Goal: Task Accomplishment & Management: Manage account settings

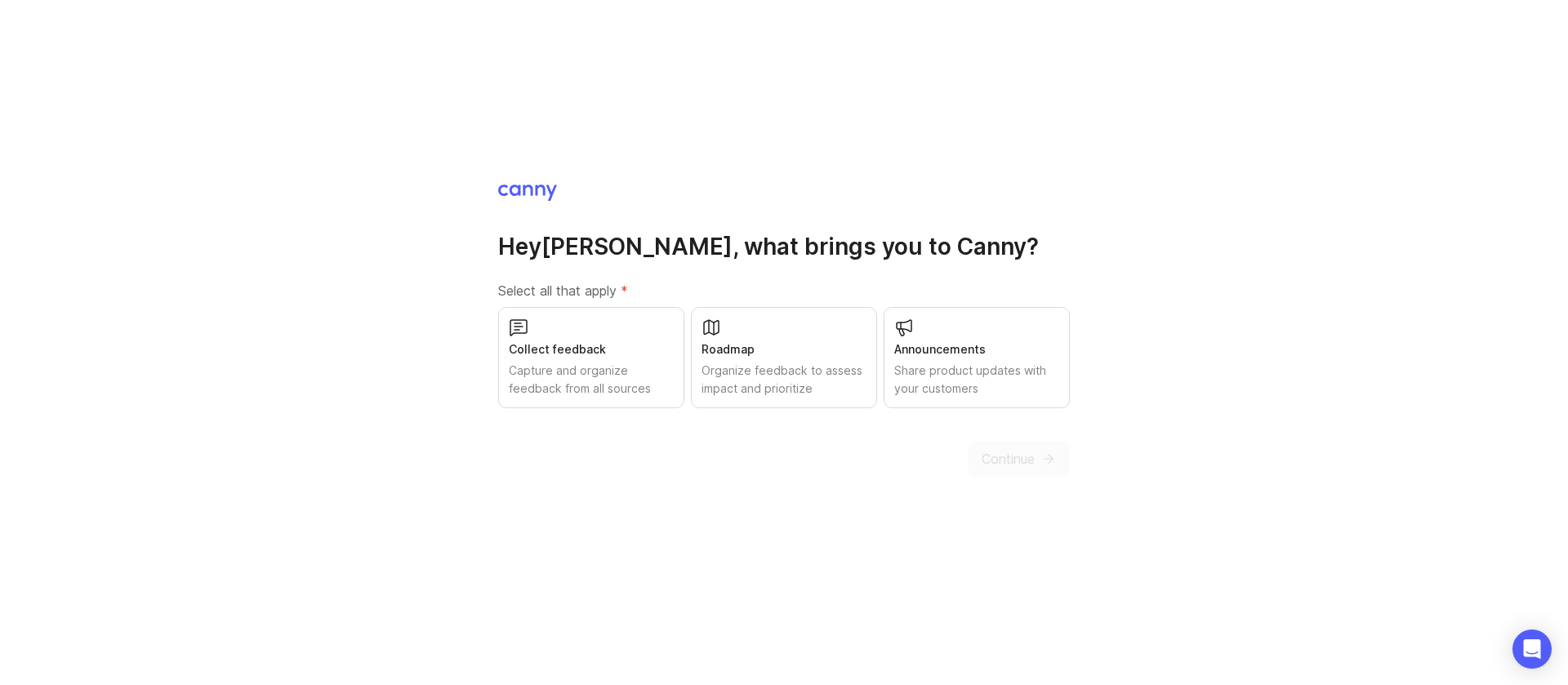
click at [581, 359] on div "Collect feedback Capture and organize feedback from all sources" at bounding box center [591, 358] width 186 height 101
click at [803, 352] on div "Roadmap" at bounding box center [783, 349] width 165 height 18
click at [999, 384] on div "Share product updates with your customers" at bounding box center [977, 380] width 165 height 36
click at [1037, 454] on button "Continue" at bounding box center [1018, 459] width 102 height 36
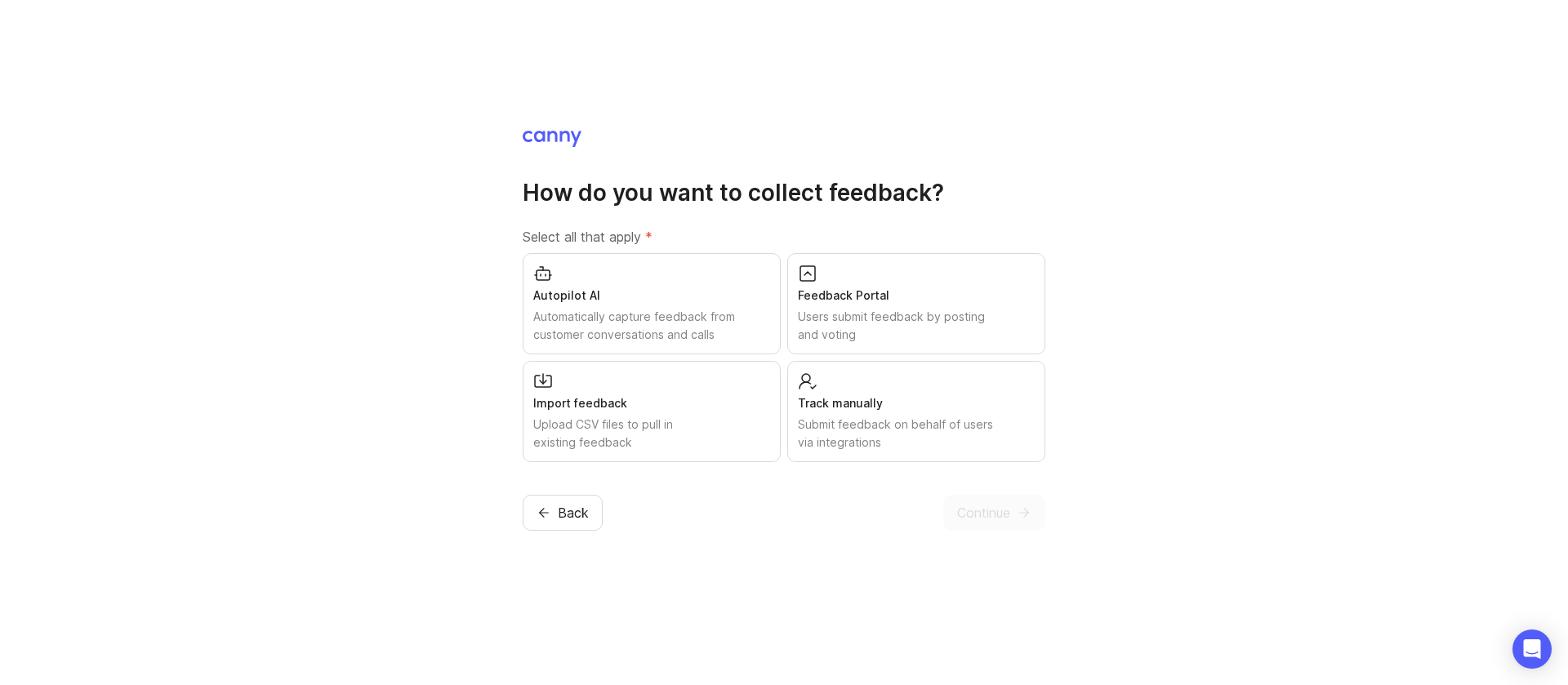
click at [681, 308] on div "Automatically capture feedback from customer conversations and calls" at bounding box center [651, 326] width 237 height 36
click at [880, 325] on div "Users submit feedback by posting and voting" at bounding box center [916, 326] width 237 height 36
click at [878, 399] on div "Track manually" at bounding box center [916, 403] width 237 height 18
click at [654, 418] on div "Upload CSV files to pull in existing feedback" at bounding box center [651, 434] width 237 height 36
click at [973, 503] on button "Continue" at bounding box center [994, 513] width 102 height 36
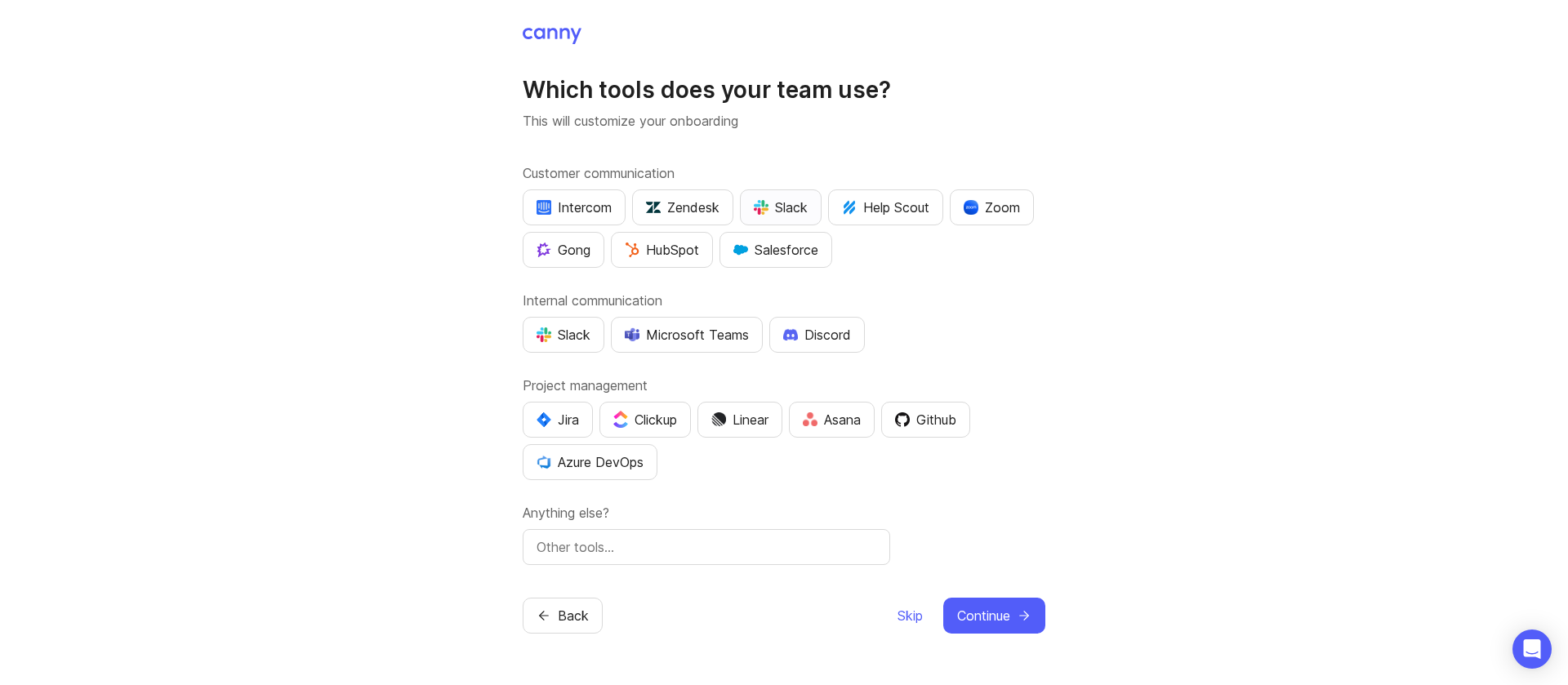
click at [787, 208] on div "Slack" at bounding box center [780, 207] width 54 height 20
click at [570, 328] on div "Slack" at bounding box center [563, 335] width 54 height 20
click at [804, 328] on div "Discord" at bounding box center [817, 335] width 68 height 20
click at [933, 423] on div "Github" at bounding box center [926, 420] width 62 height 20
click at [638, 426] on div "Clickup" at bounding box center [644, 420] width 63 height 20
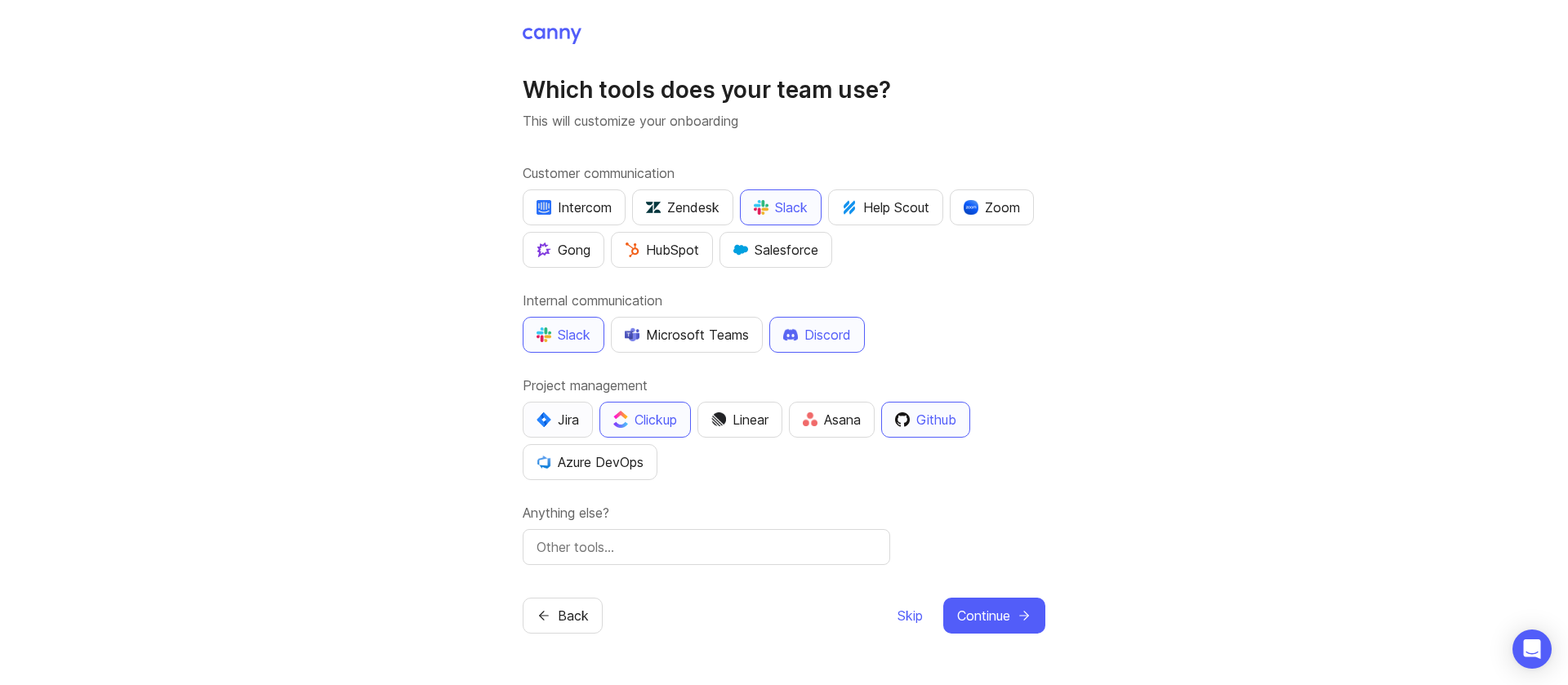
click at [579, 424] on div "Jira" at bounding box center [558, 420] width 43 height 20
click at [973, 622] on span "Continue" at bounding box center [983, 616] width 53 height 20
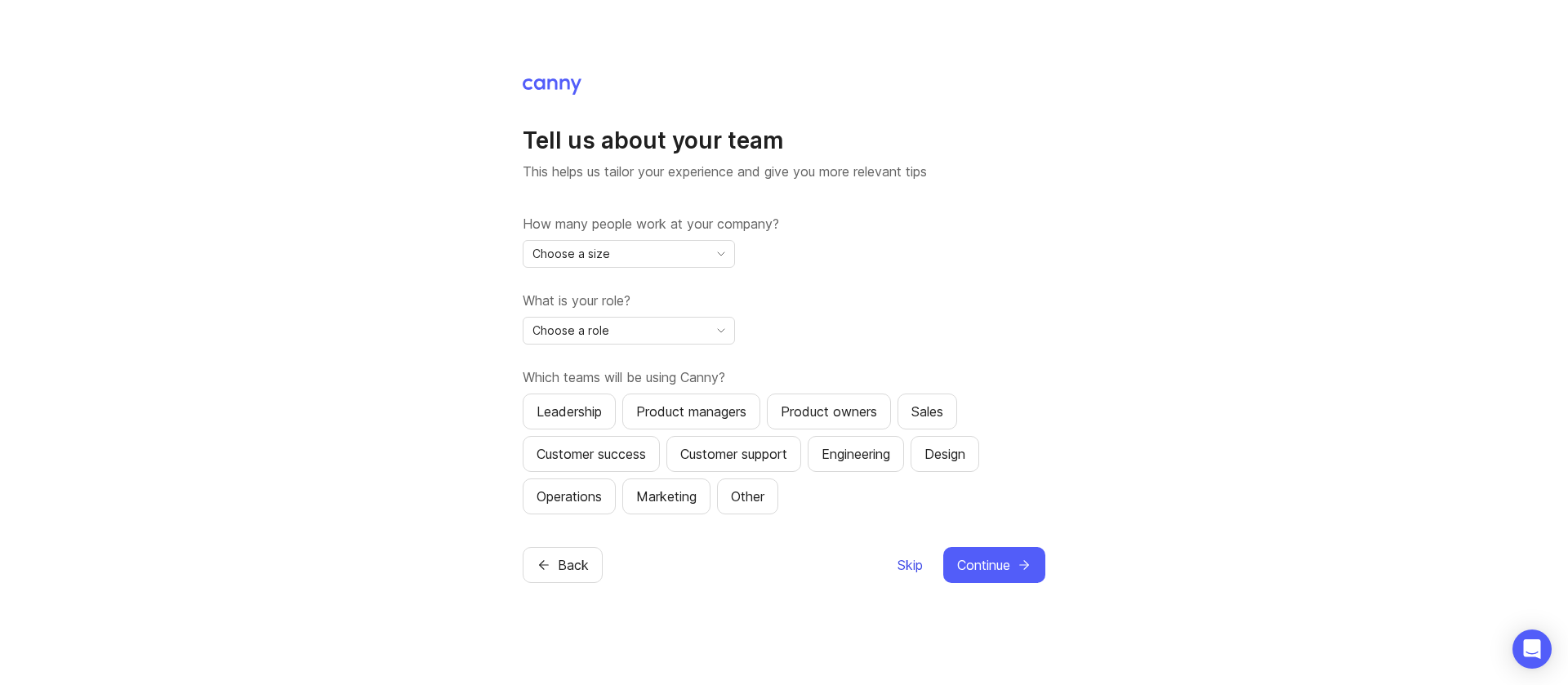
click at [906, 567] on span "Skip" at bounding box center [910, 565] width 26 height 20
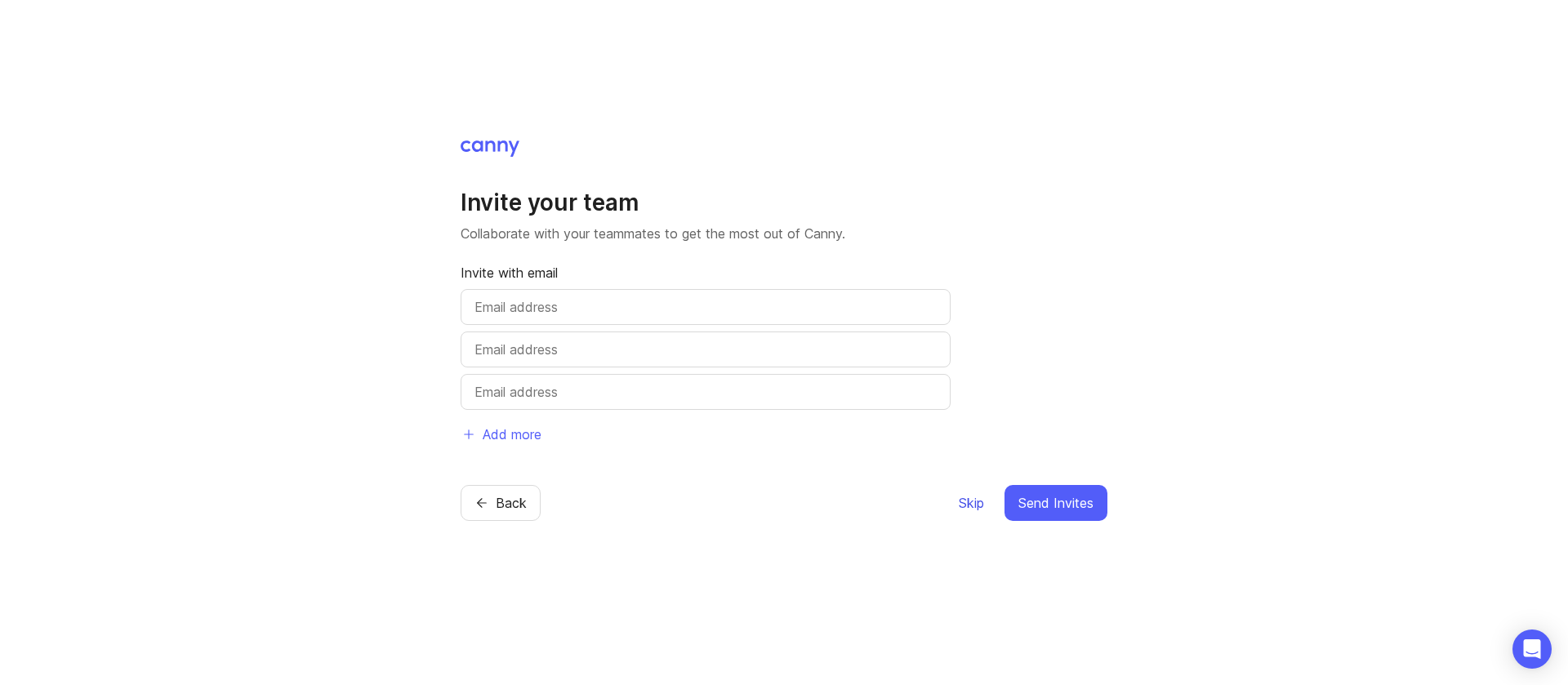
click at [963, 512] on button "Skip" at bounding box center [971, 503] width 27 height 36
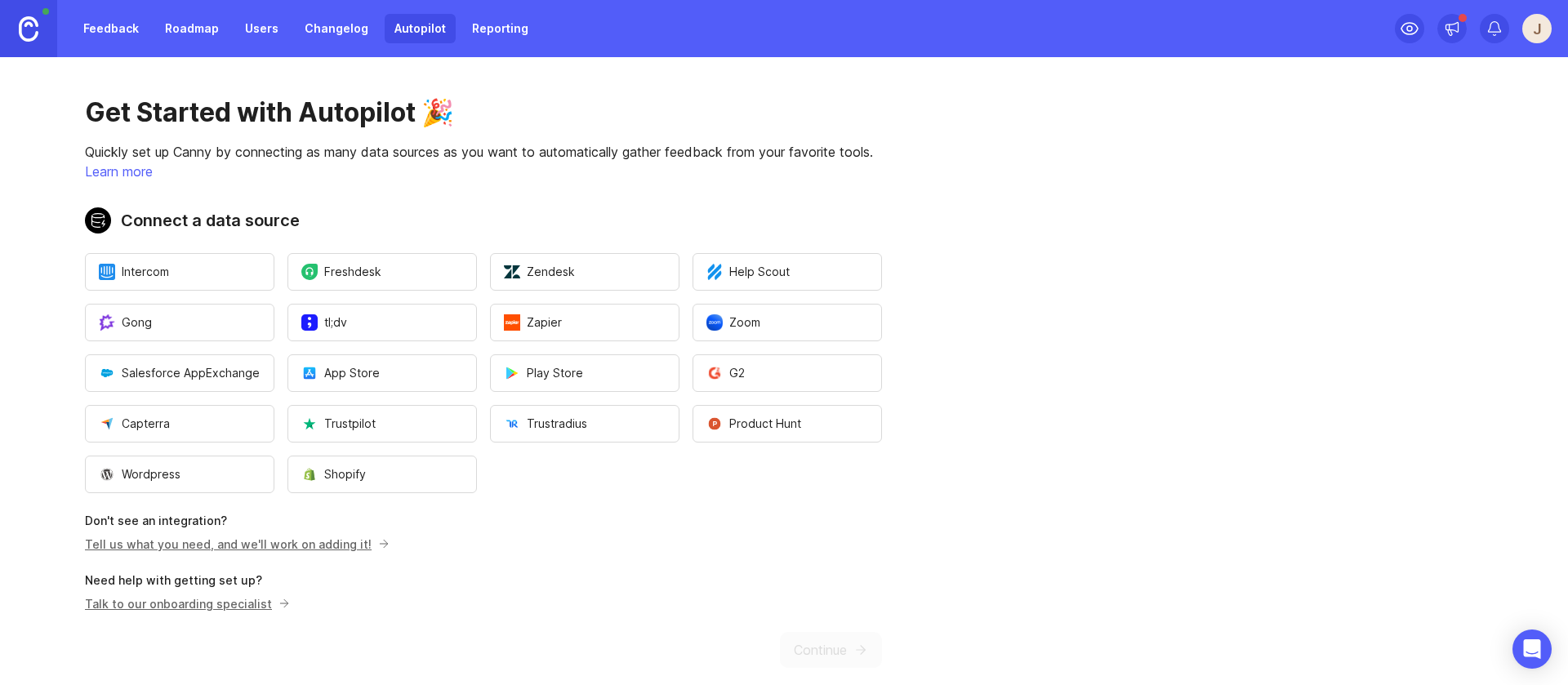
click at [1541, 33] on div "J" at bounding box center [1536, 28] width 29 height 29
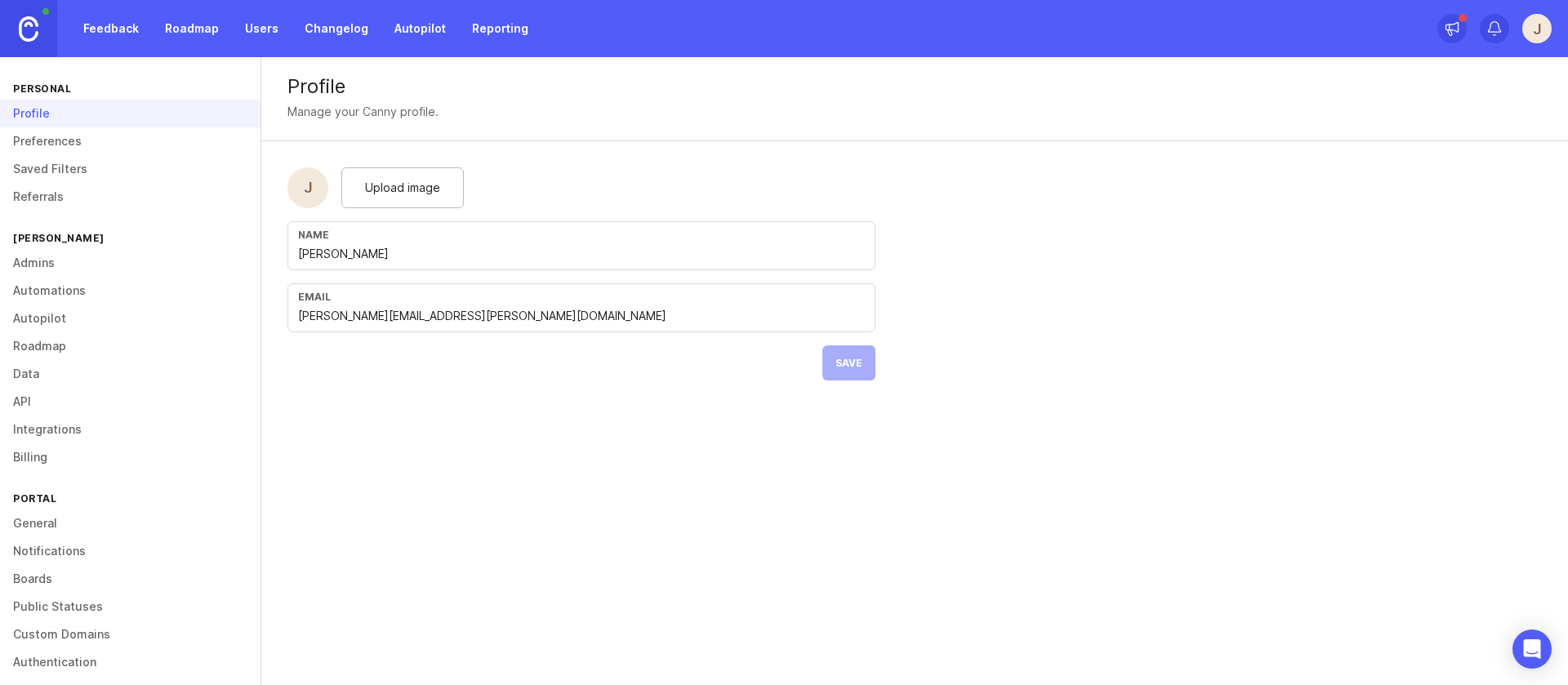
click at [68, 395] on link "API" at bounding box center [130, 402] width 260 height 27
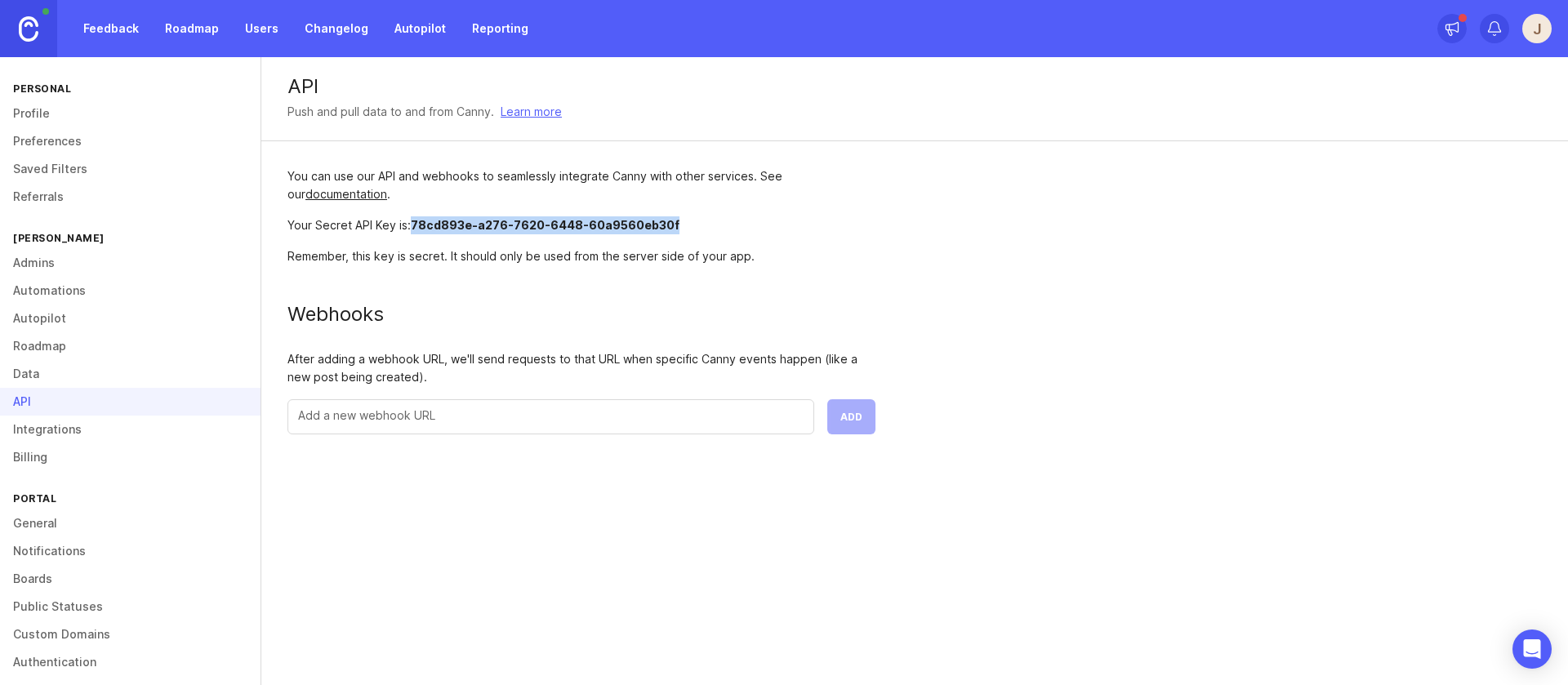
drag, startPoint x: 414, startPoint y: 223, endPoint x: 674, endPoint y: 226, distance: 260.0
click at [674, 226] on div "Your Secret API Key is: 78cd893e-a276-7620-6448-60a9560eb30f" at bounding box center [581, 225] width 588 height 18
copy span "78cd893e-a276-7620-6448-60a9560eb30f"
click at [414, 318] on div "Webhooks" at bounding box center [581, 314] width 588 height 20
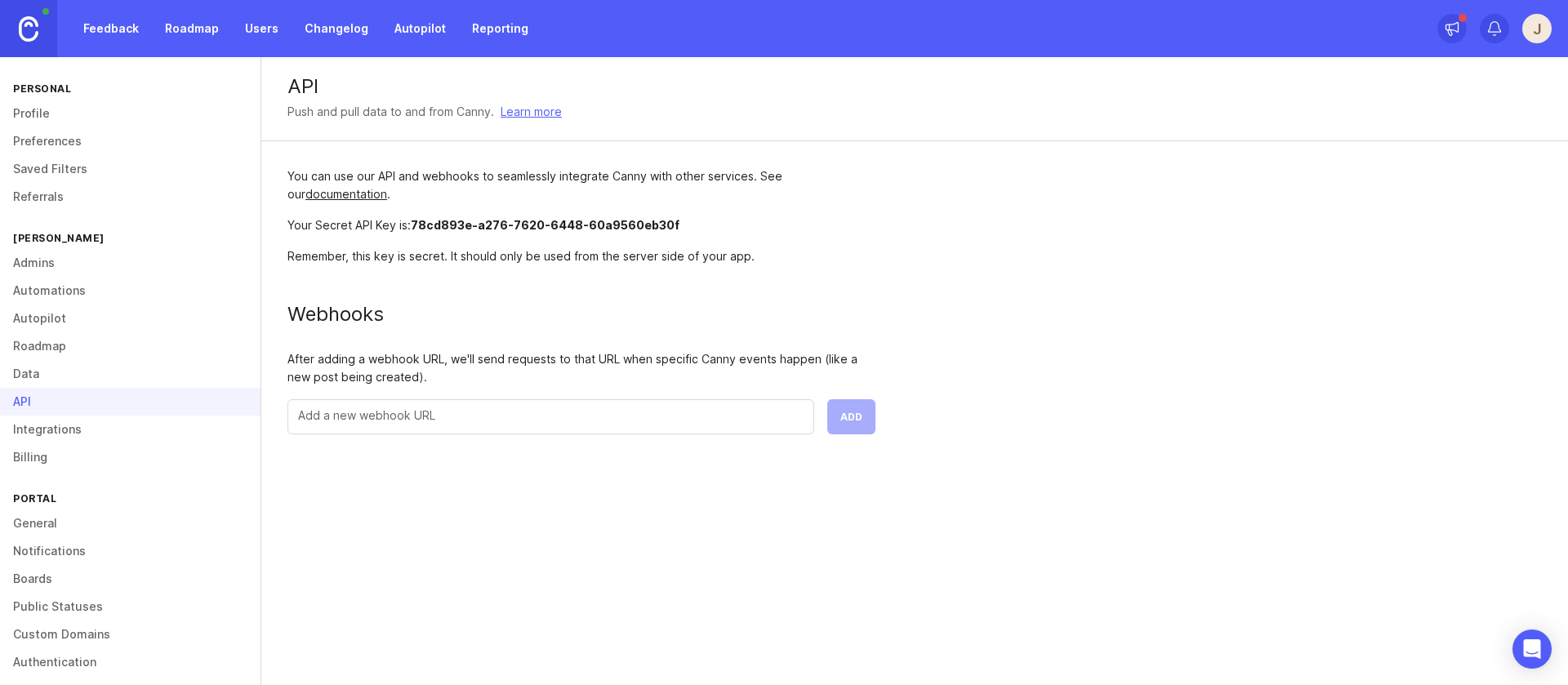
click at [51, 430] on link "Integrations" at bounding box center [130, 430] width 260 height 27
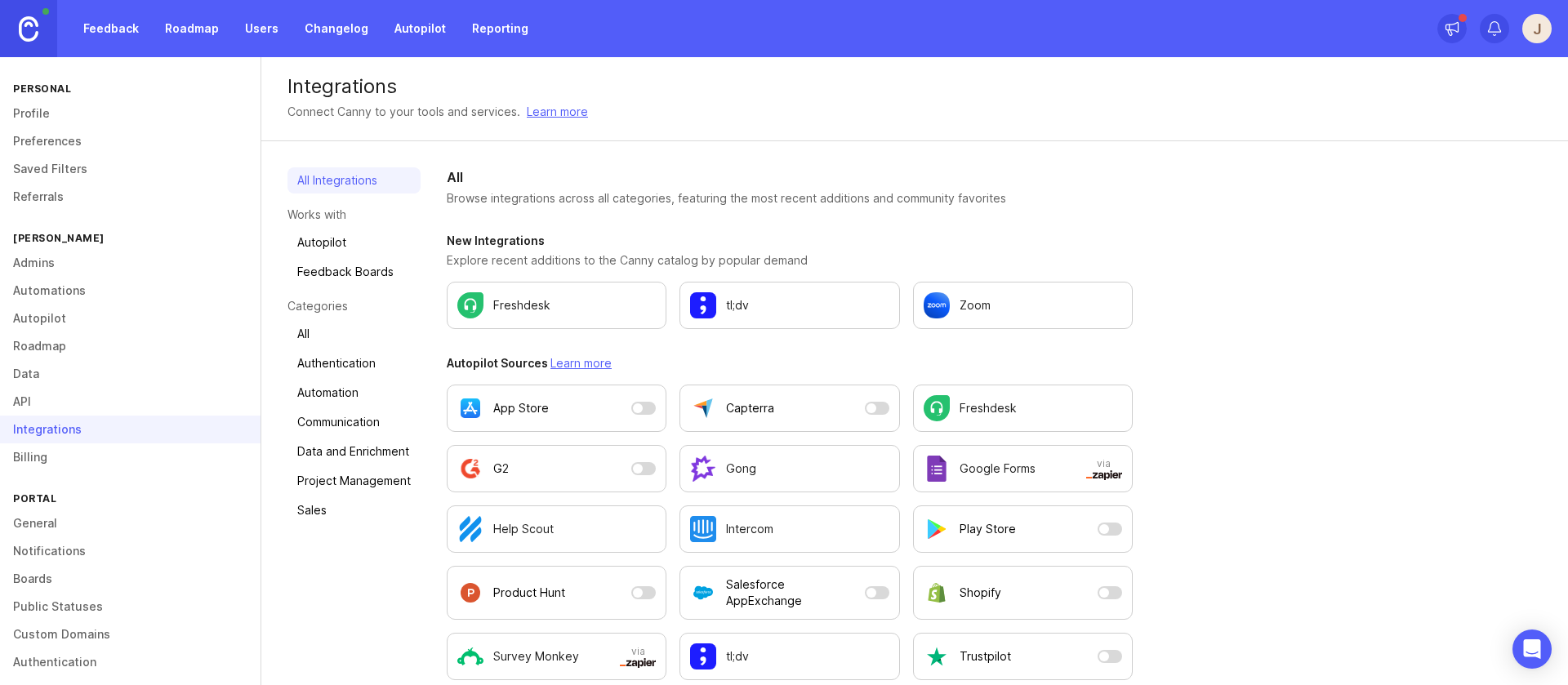
click at [58, 414] on link "API" at bounding box center [130, 402] width 260 height 27
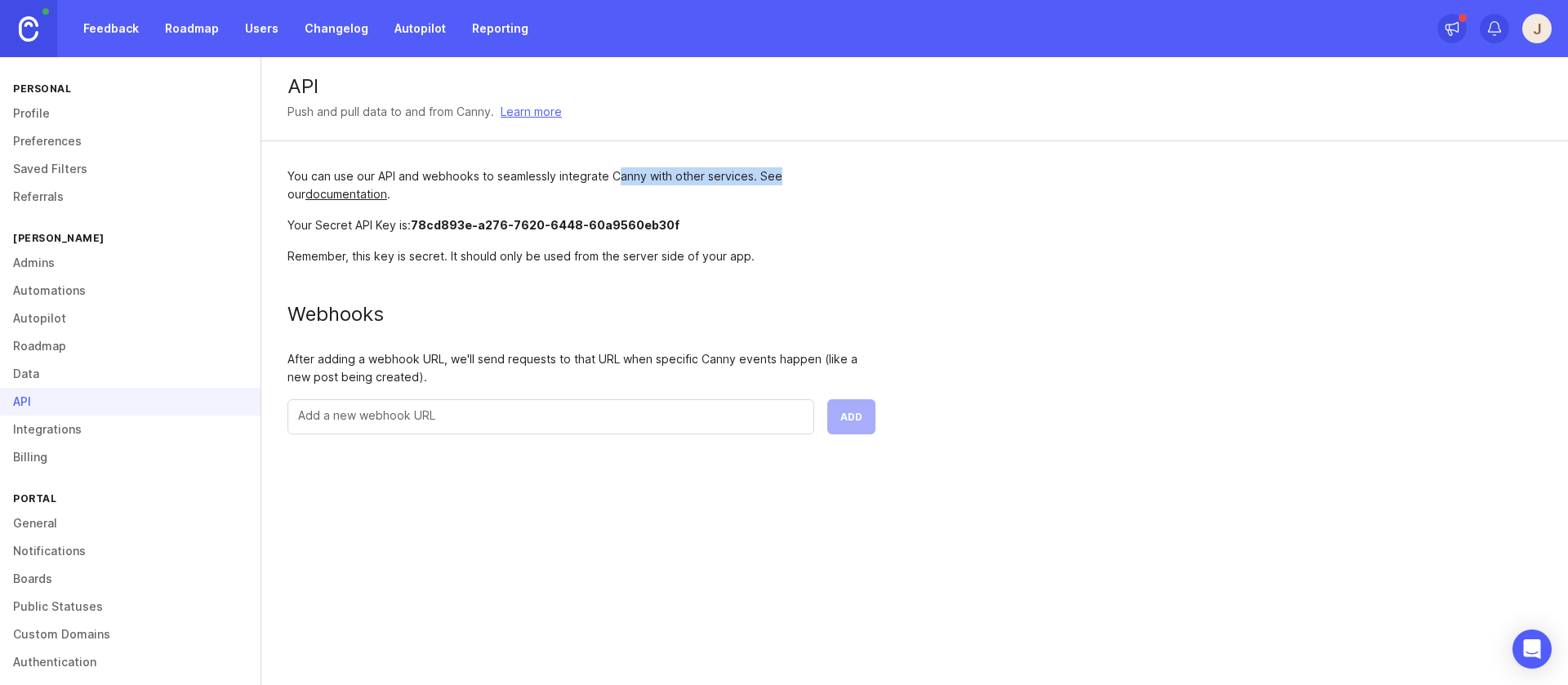
drag, startPoint x: 623, startPoint y: 177, endPoint x: 808, endPoint y: 177, distance: 185.0
click at [808, 177] on div "You can use our API and webhooks to seamlessly integrate Canny with other servi…" at bounding box center [581, 186] width 588 height 36
click at [811, 178] on div "You can use our API and webhooks to seamlessly integrate Canny with other servi…" at bounding box center [581, 186] width 588 height 36
drag, startPoint x: 429, startPoint y: 223, endPoint x: 665, endPoint y: 221, distance: 236.0
click at [665, 221] on span "78cd893e-a276-7620-6448-60a9560eb30f" at bounding box center [545, 225] width 269 height 14
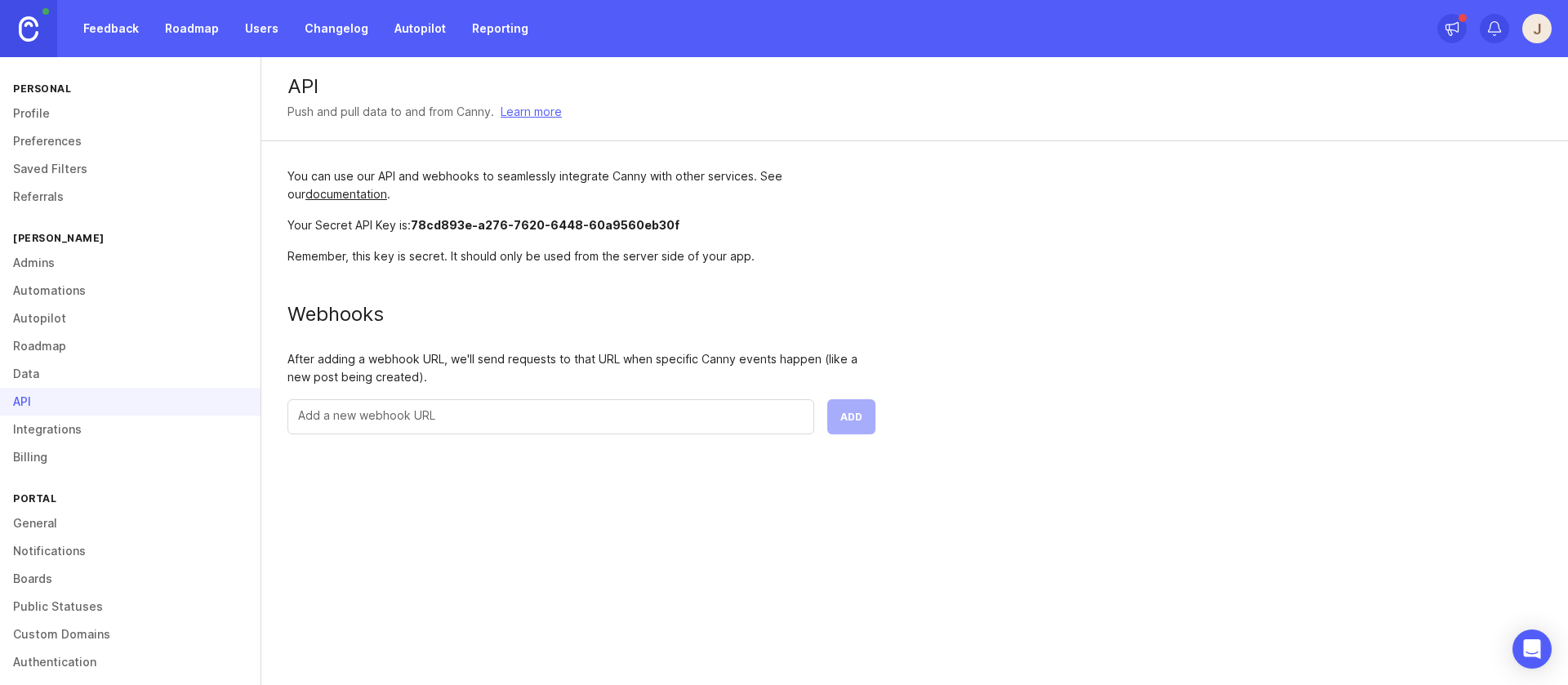
click at [768, 218] on div "Your Secret API Key is: 78cd893e-a276-7620-6448-60a9560eb30f" at bounding box center [581, 225] width 588 height 18
drag, startPoint x: 415, startPoint y: 222, endPoint x: 668, endPoint y: 222, distance: 253.0
click at [668, 222] on div "Your Secret API Key is: 78cd893e-a276-7620-6448-60a9560eb30f" at bounding box center [581, 225] width 588 height 18
drag, startPoint x: 282, startPoint y: 232, endPoint x: 339, endPoint y: 222, distance: 57.9
click at [295, 228] on div "You can use our API and webhooks to seamlessly integrate Canny with other servi…" at bounding box center [581, 301] width 640 height 319
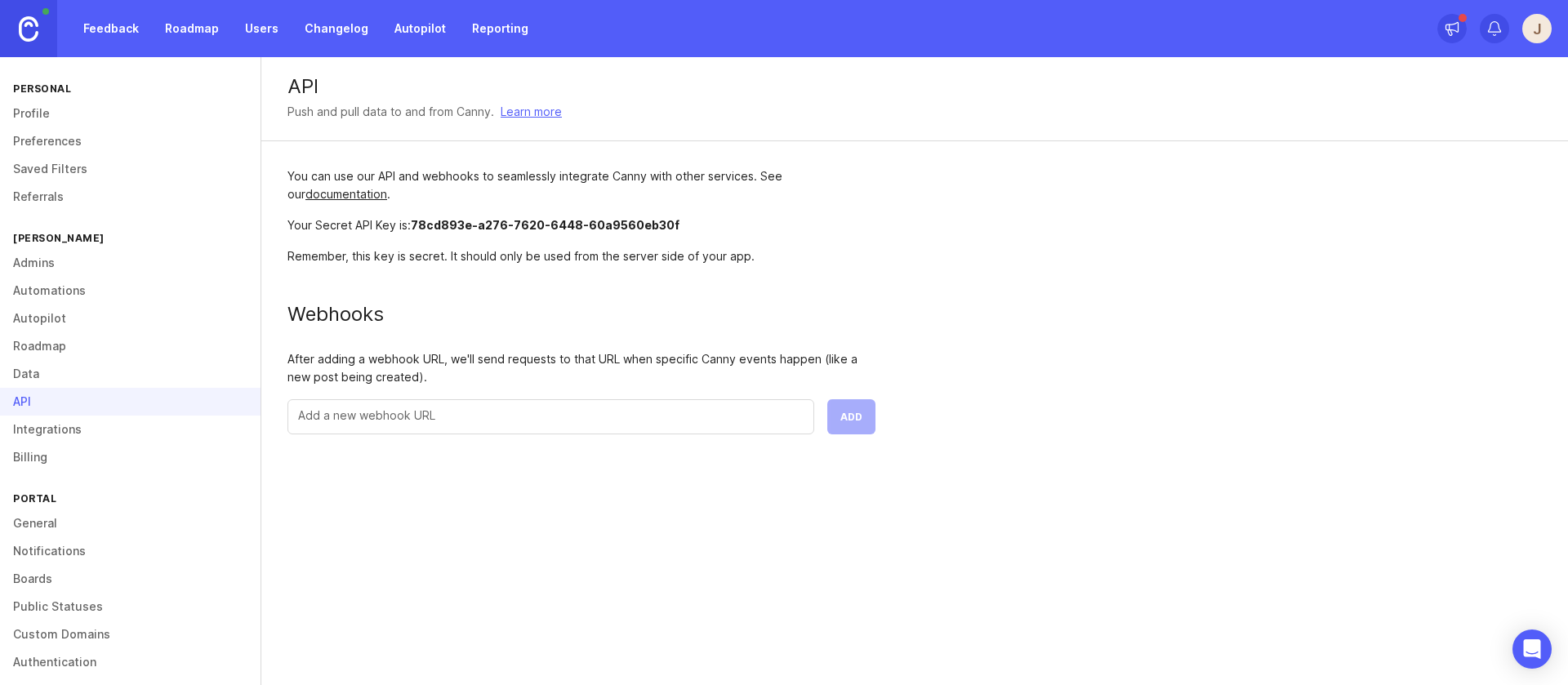
click at [425, 251] on div "Remember, this key is secret. It should only be used from the server side of yo…" at bounding box center [581, 256] width 588 height 18
drag, startPoint x: 417, startPoint y: 228, endPoint x: 704, endPoint y: 223, distance: 287.0
click at [702, 224] on div "Your Secret API Key is: 78cd893e-a276-7620-6448-60a9560eb30f" at bounding box center [581, 225] width 588 height 18
click at [705, 223] on div "Your Secret API Key is: 78cd893e-a276-7620-6448-60a9560eb30f" at bounding box center [581, 225] width 588 height 18
drag, startPoint x: 698, startPoint y: 224, endPoint x: 413, endPoint y: 224, distance: 285.0
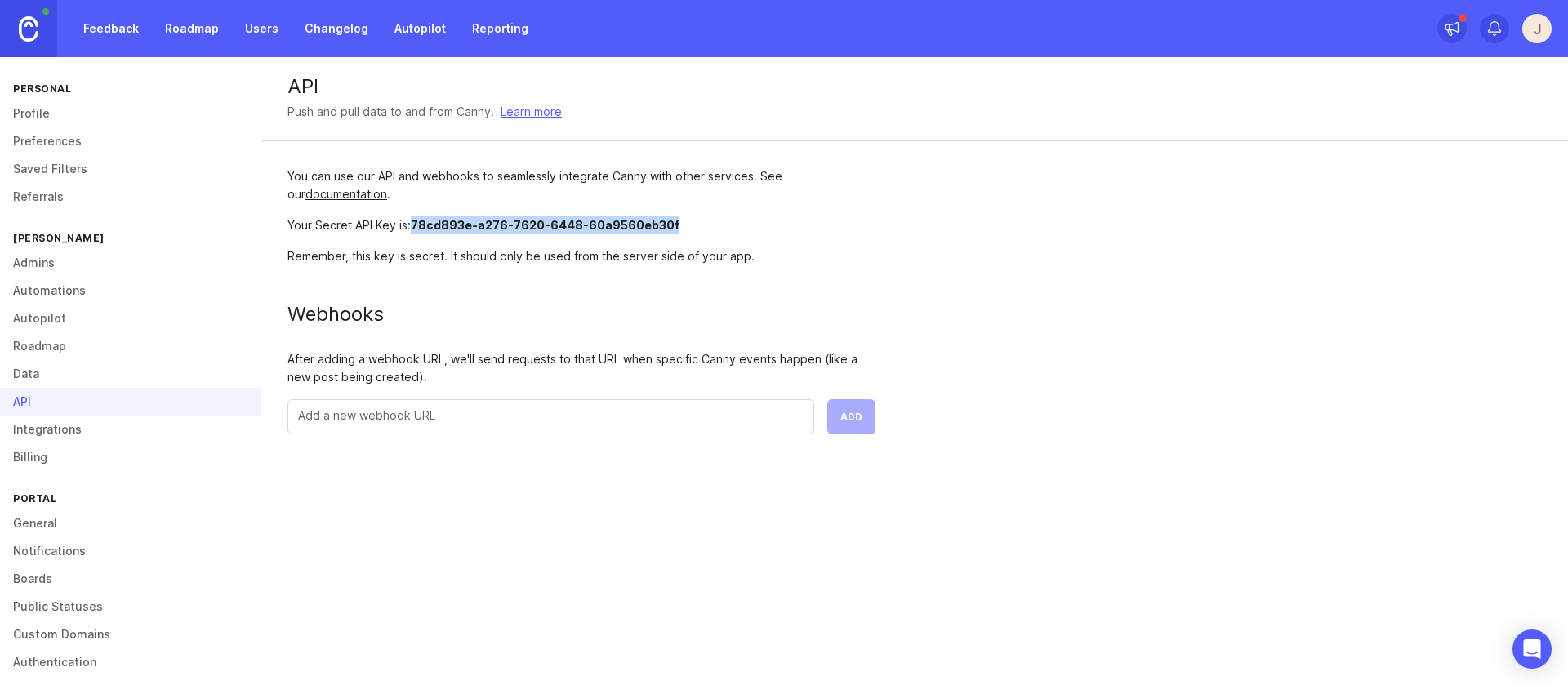
click at [413, 224] on div "Your Secret API Key is: 78cd893e-a276-7620-6448-60a9560eb30f" at bounding box center [581, 225] width 588 height 18
copy span "78cd893e-a276-7620-6448-60a9560eb30f"
click at [116, 437] on link "Integrations" at bounding box center [130, 430] width 260 height 27
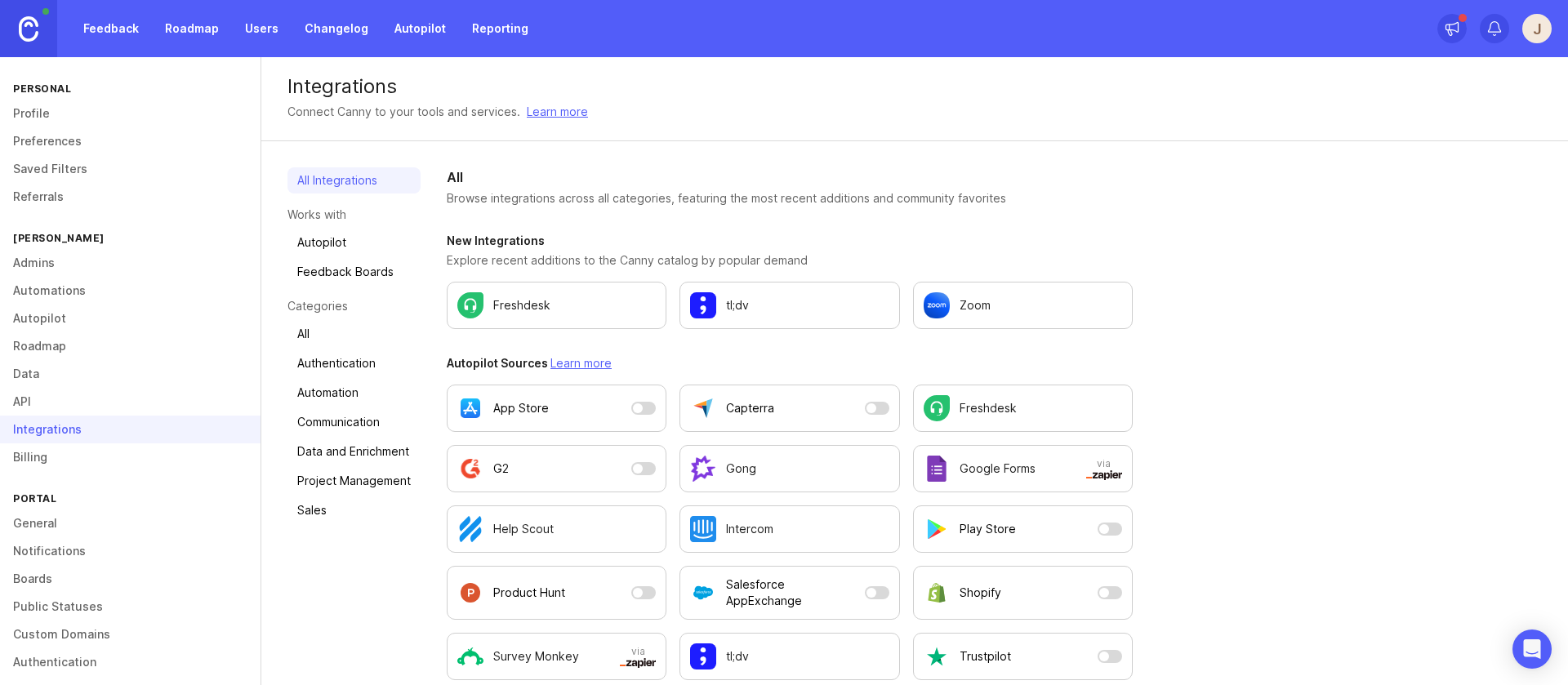
click at [345, 366] on link "Authentication" at bounding box center [353, 363] width 133 height 27
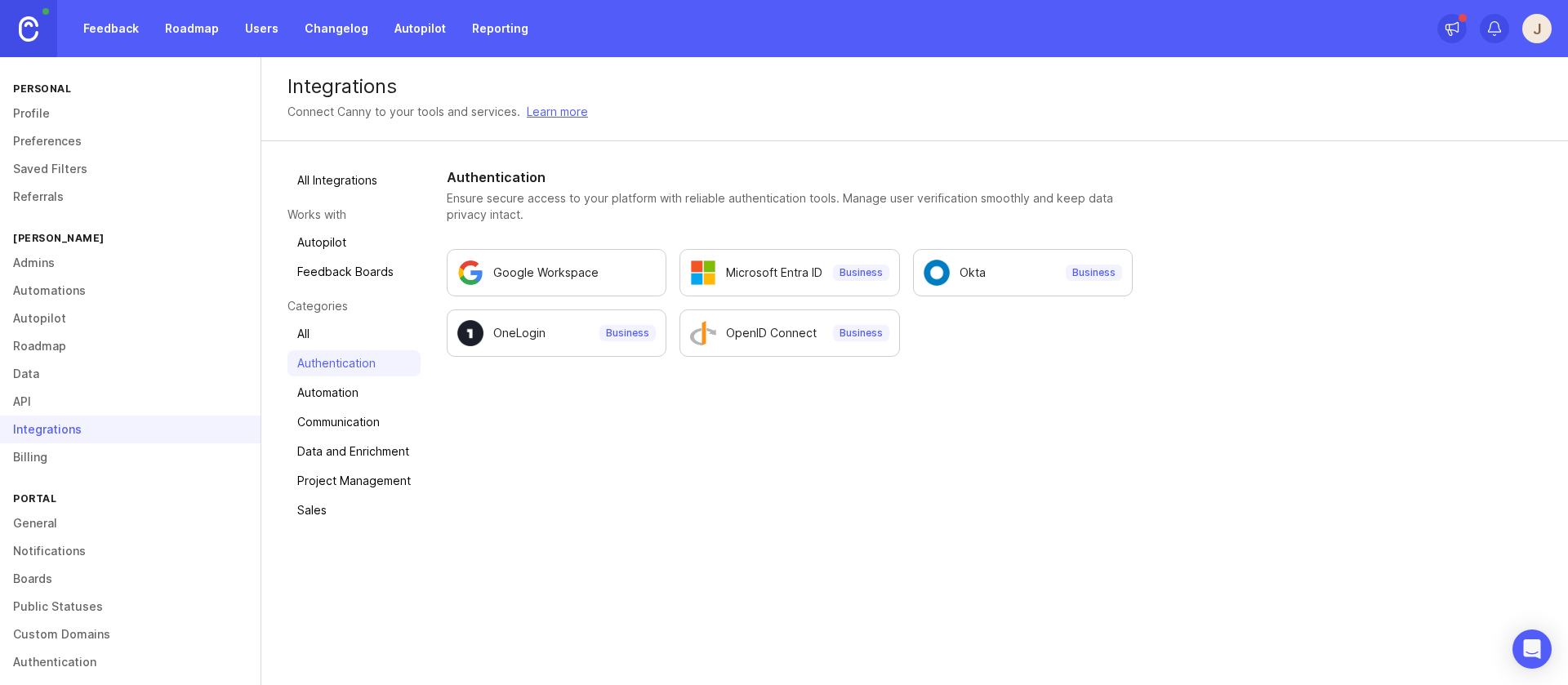
click at [337, 387] on link "Automation" at bounding box center [353, 393] width 133 height 27
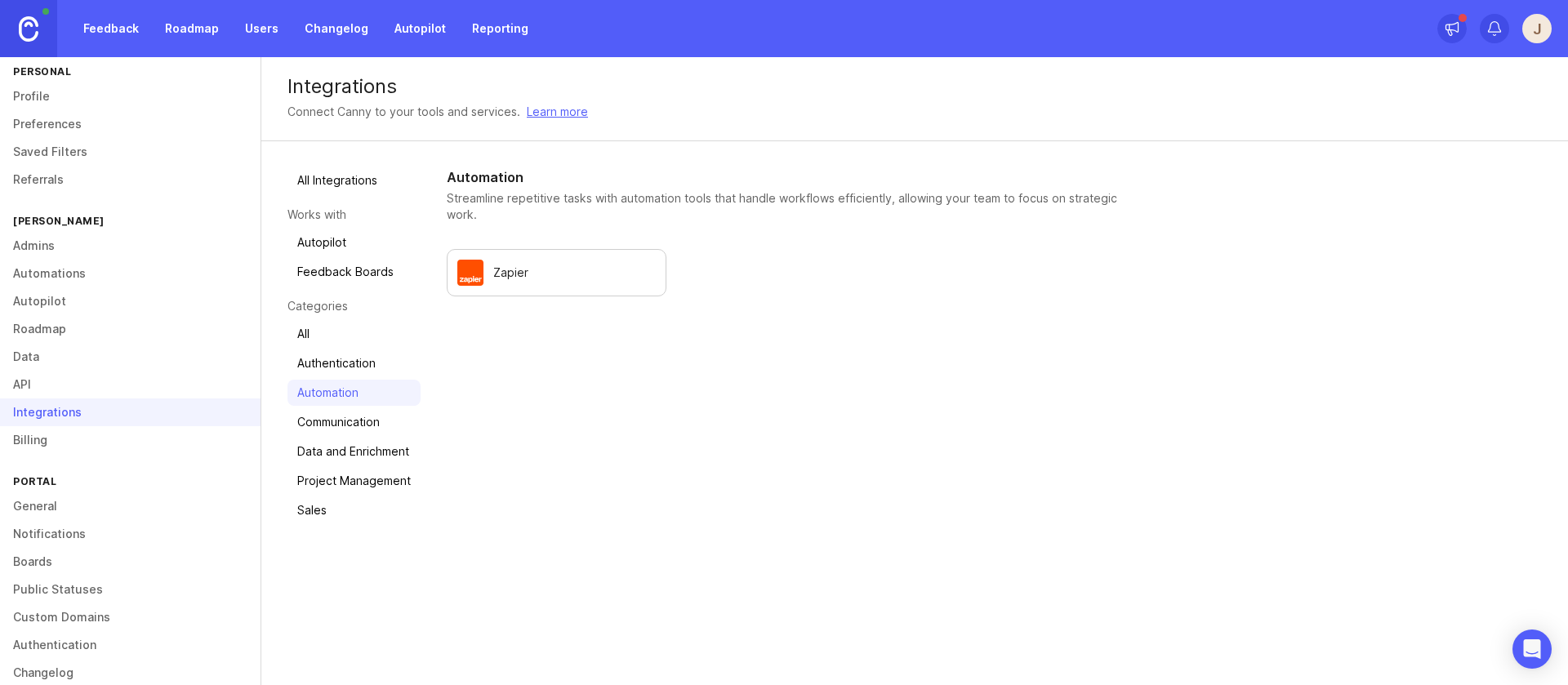
scroll to position [39, 0]
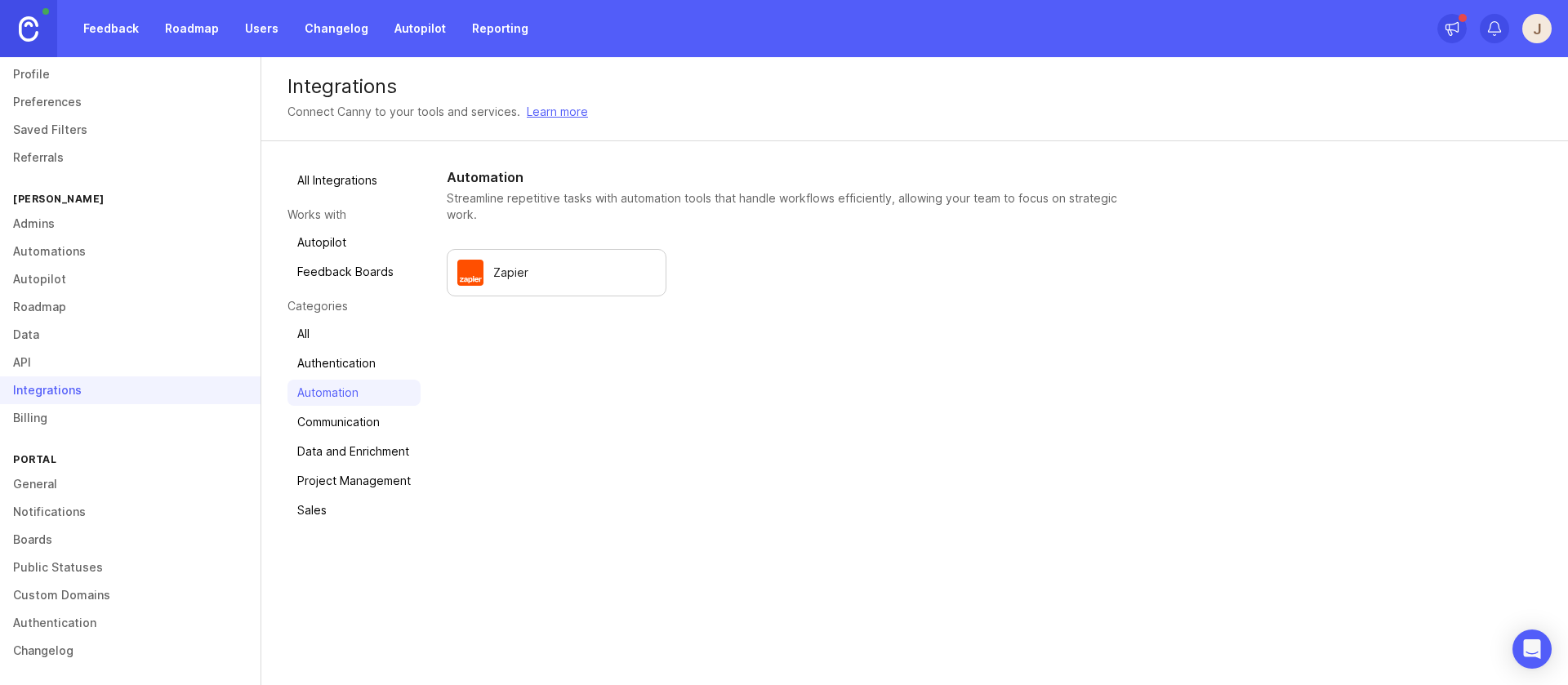
click at [109, 635] on link "Authentication" at bounding box center [130, 623] width 260 height 27
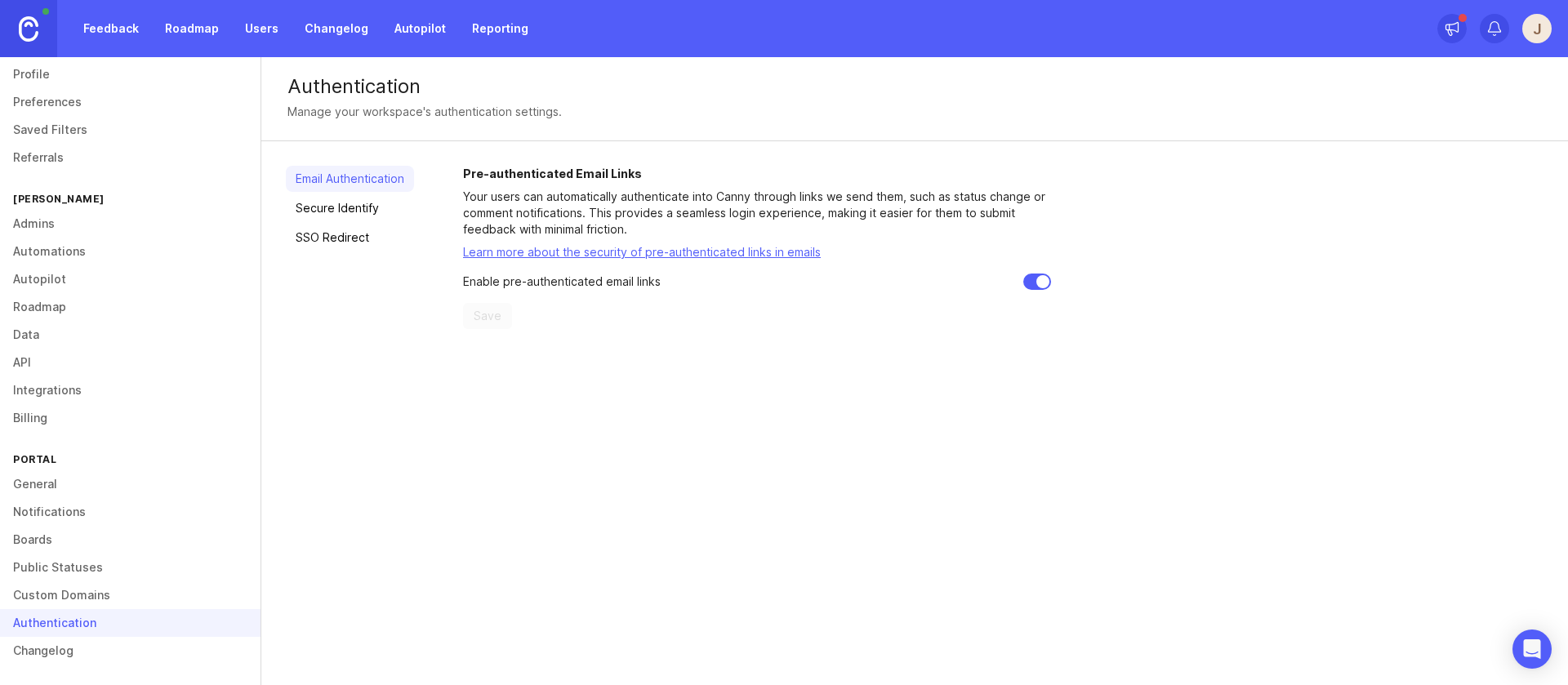
click at [60, 357] on link "API" at bounding box center [130, 362] width 260 height 27
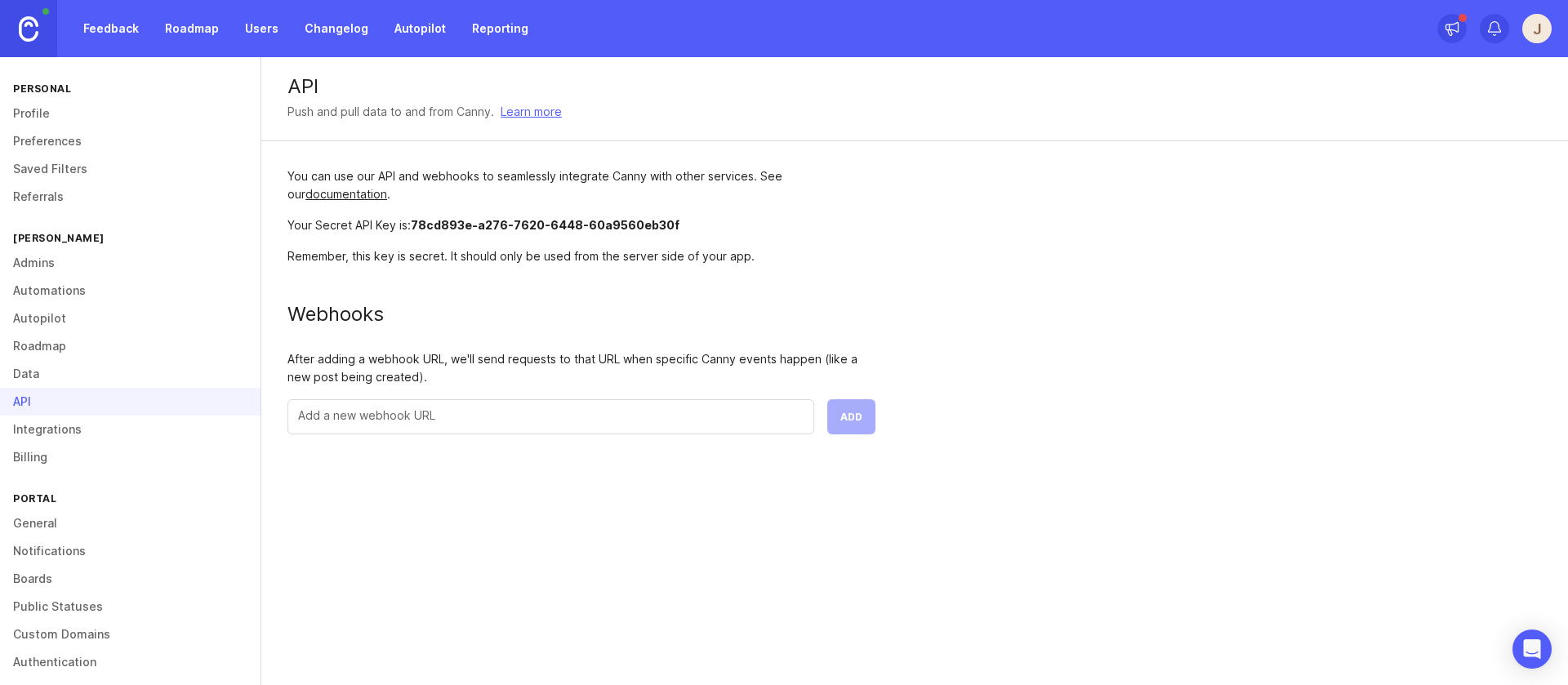
scroll to position [39, 0]
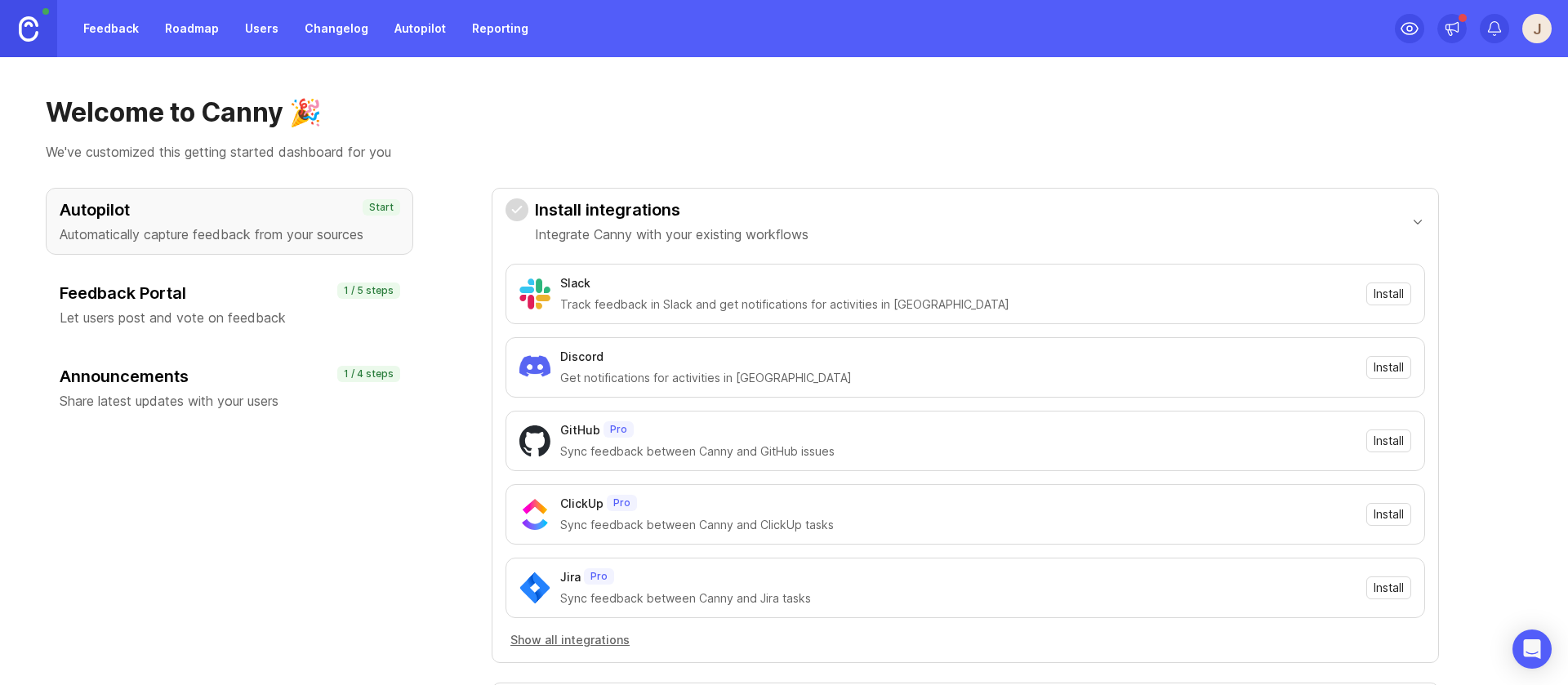
click at [1534, 23] on div "J" at bounding box center [1536, 28] width 29 height 29
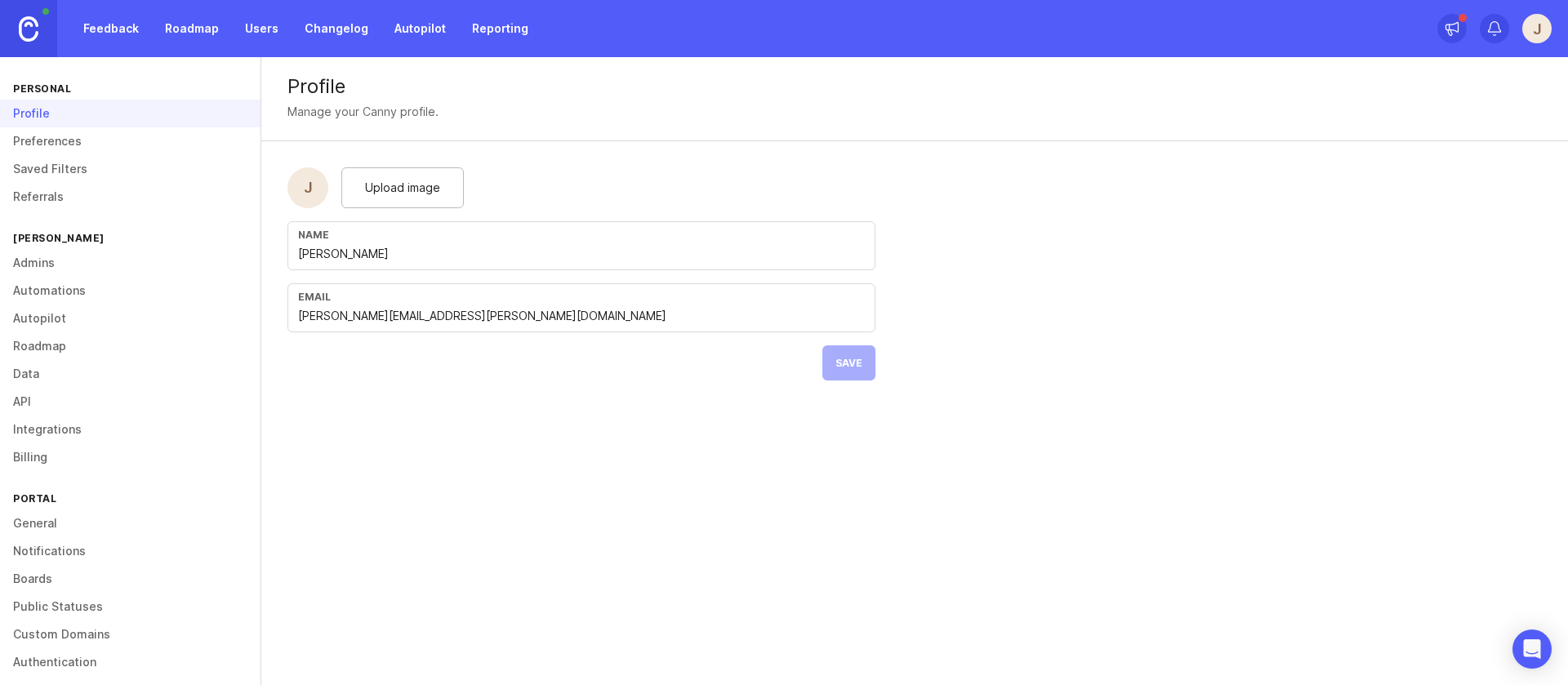
click at [30, 402] on link "API" at bounding box center [130, 402] width 260 height 27
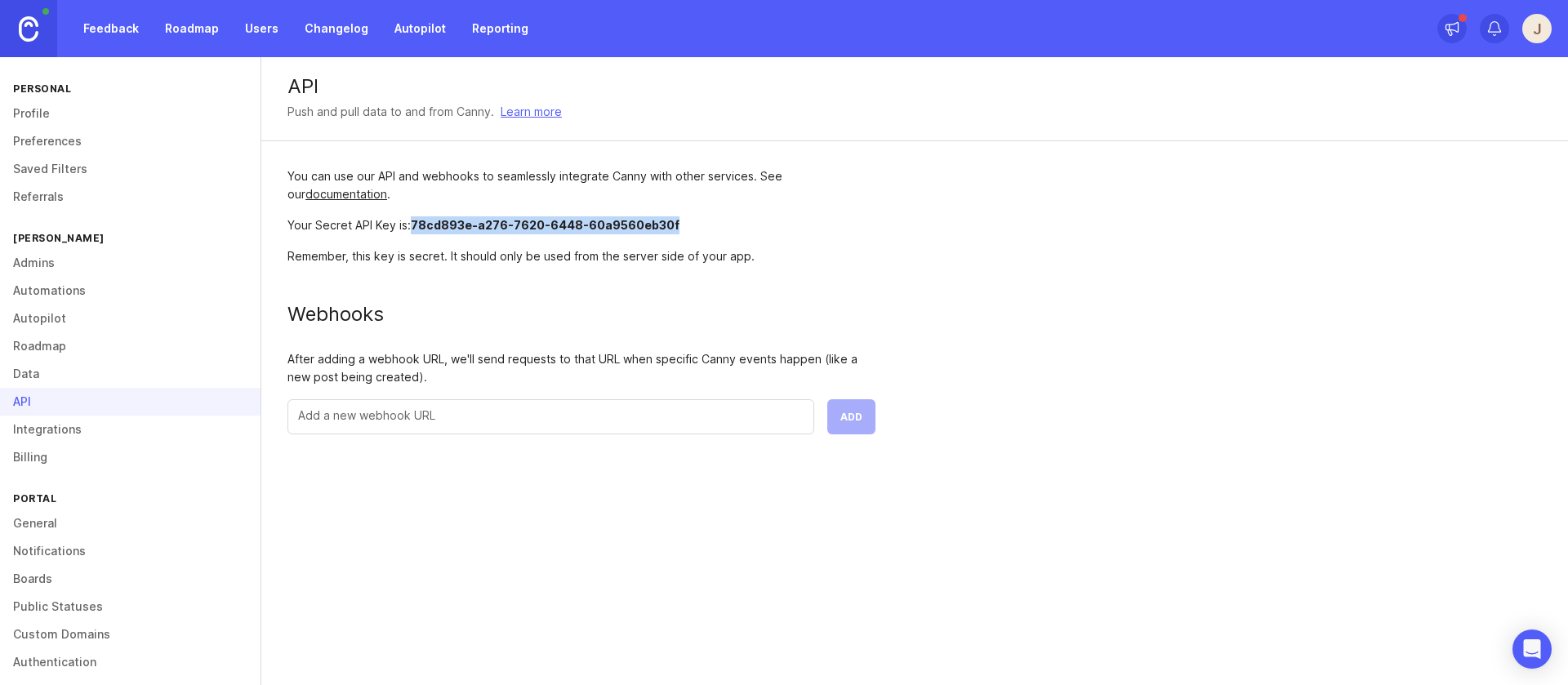
drag, startPoint x: 668, startPoint y: 225, endPoint x: 415, endPoint y: 223, distance: 253.0
click at [415, 223] on div "Your Secret API Key is: 78cd893e-a276-7620-6448-60a9560eb30f" at bounding box center [581, 225] width 588 height 18
copy span "78cd893e-a276-7620-6448-60a9560eb30f"
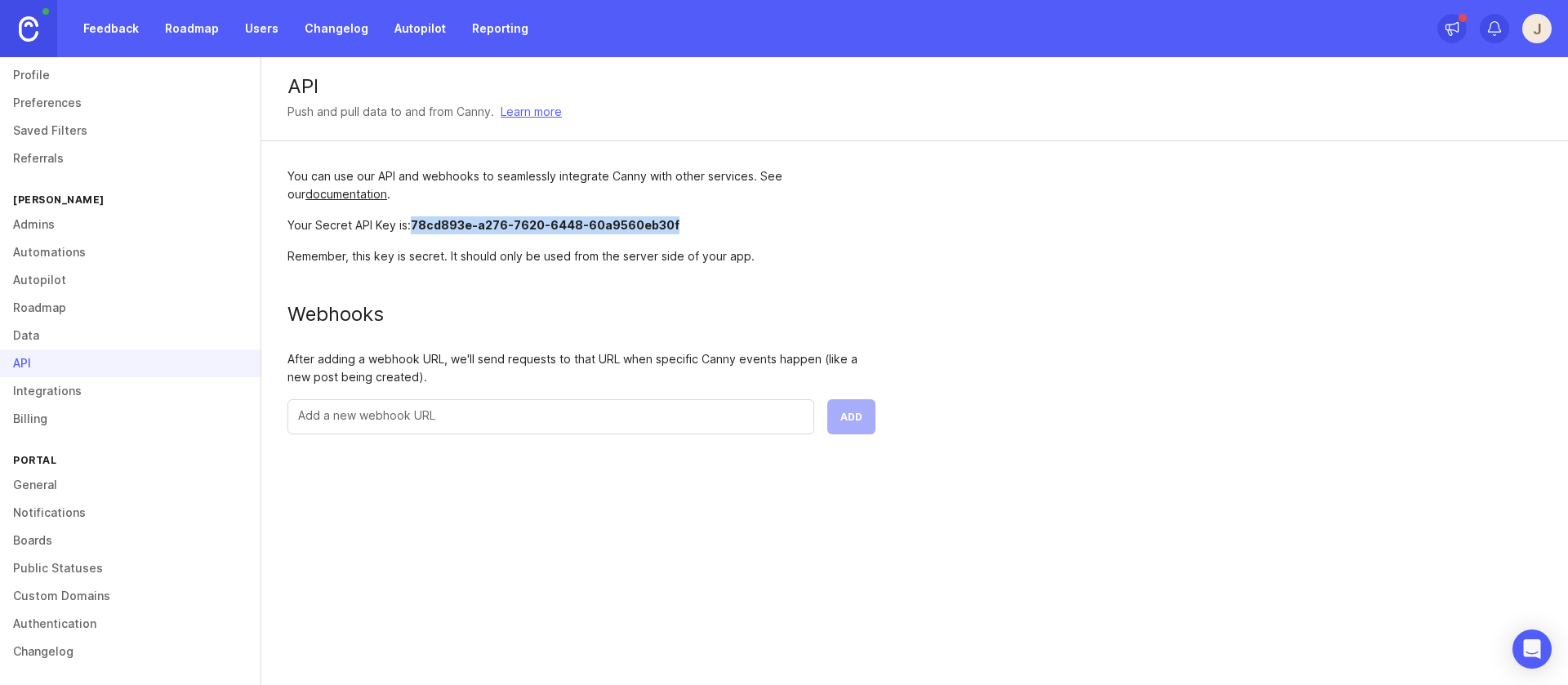
scroll to position [39, 0]
